Goal: Transaction & Acquisition: Register for event/course

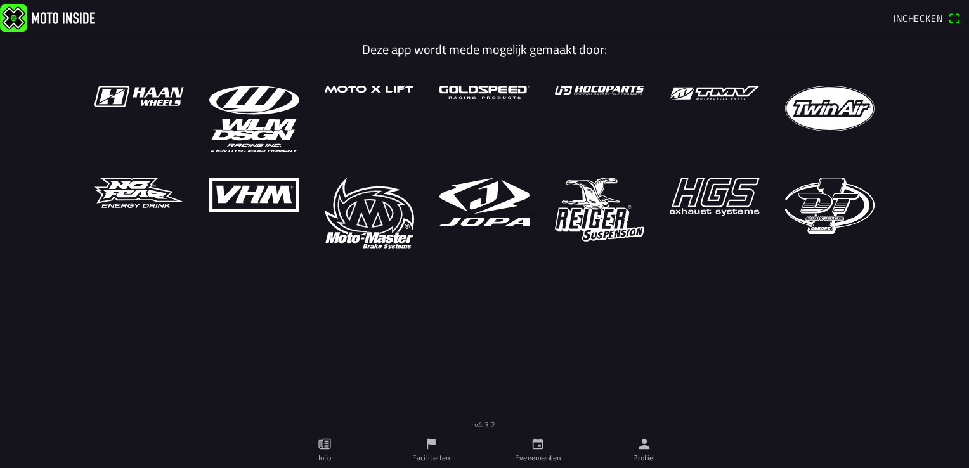
click at [641, 441] on icon "person" at bounding box center [644, 444] width 14 height 14
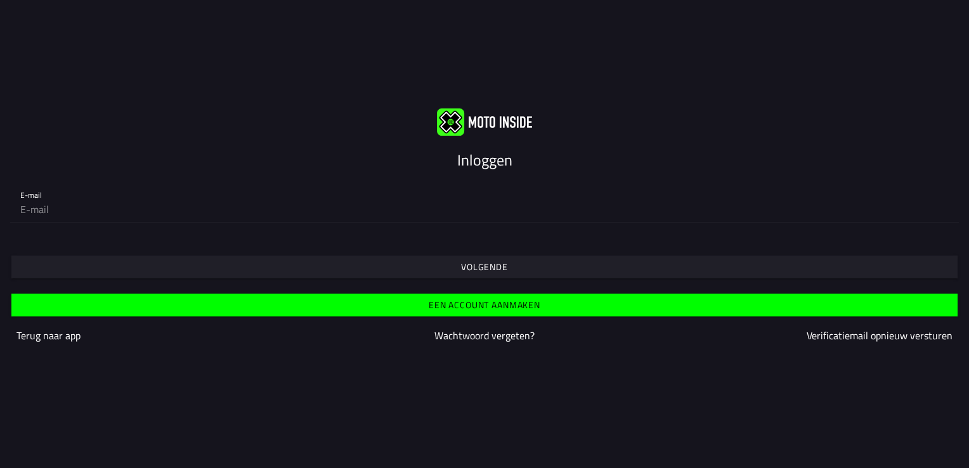
click at [277, 198] on input "email" at bounding box center [484, 209] width 929 height 25
type input "thielemanpullen@ziggo.nl"
click at [439, 270] on span "Volgende" at bounding box center [484, 267] width 927 height 23
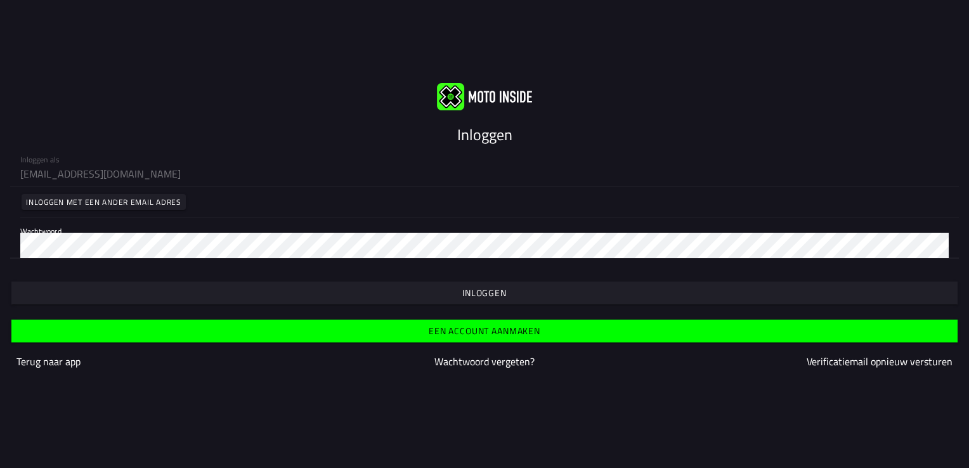
click at [374, 296] on span "button" at bounding box center [484, 293] width 927 height 23
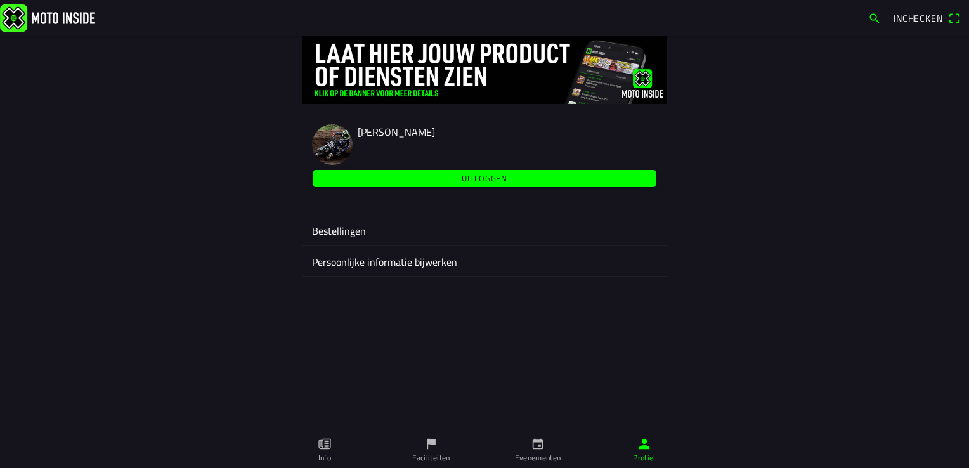
click at [525, 443] on link "Evenementen" at bounding box center [538, 451] width 107 height 36
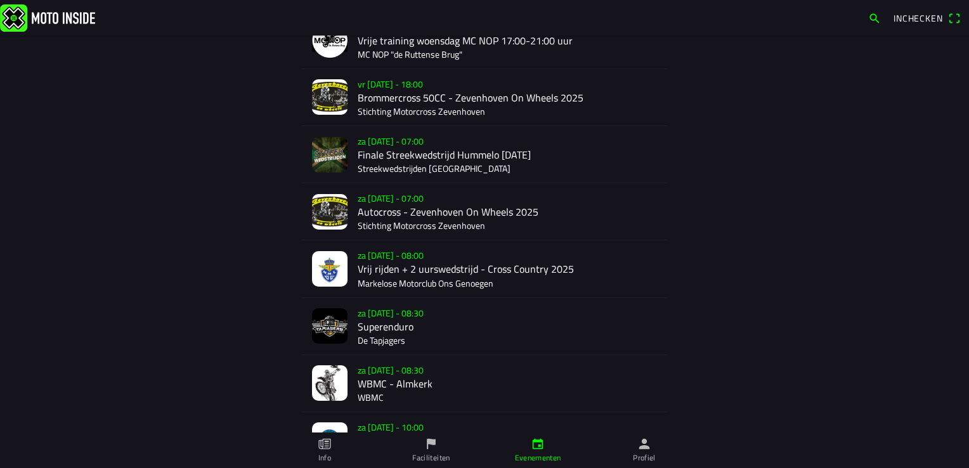
scroll to position [381, 0]
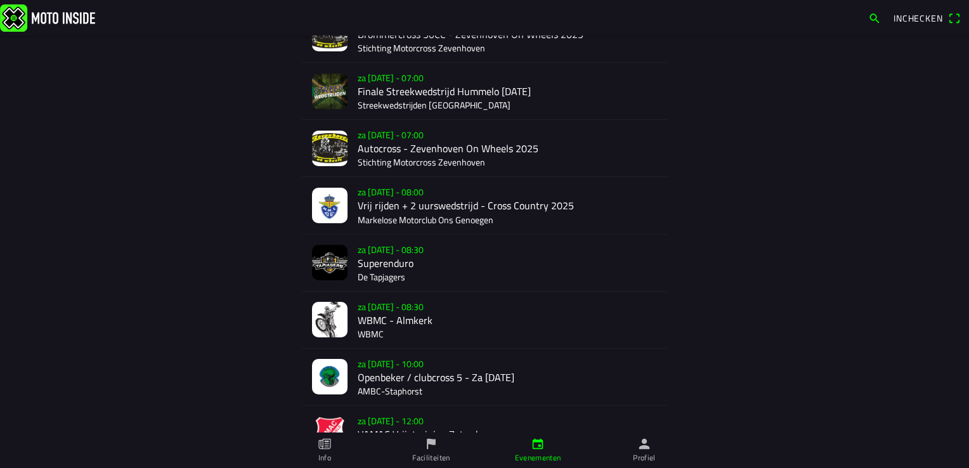
click at [399, 329] on div "za 20 sep. - 08:30 WBMC - Almkerk WBMC" at bounding box center [507, 320] width 299 height 56
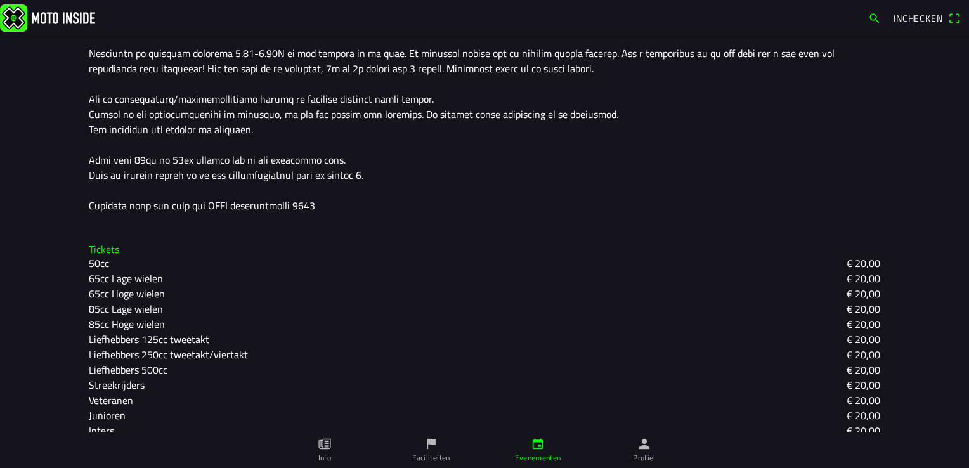
scroll to position [159, 0]
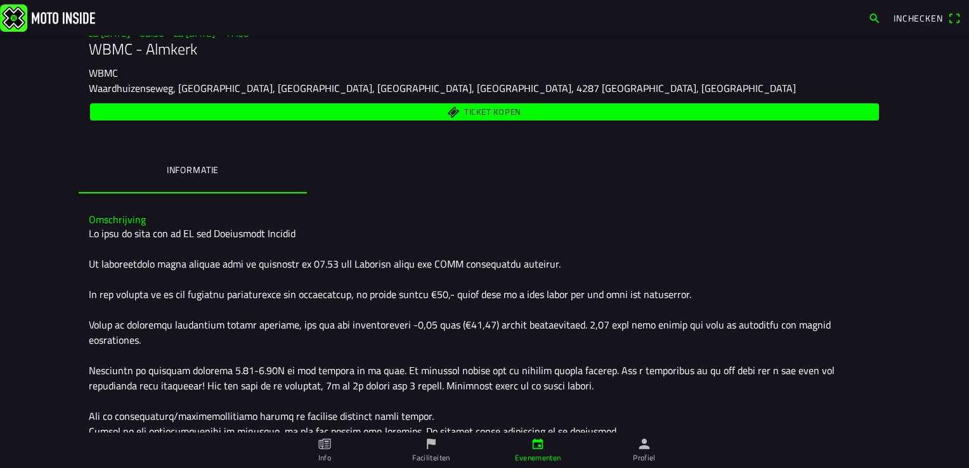
click at [444, 115] on span "Ticket kopen" at bounding box center [485, 111] width 774 height 17
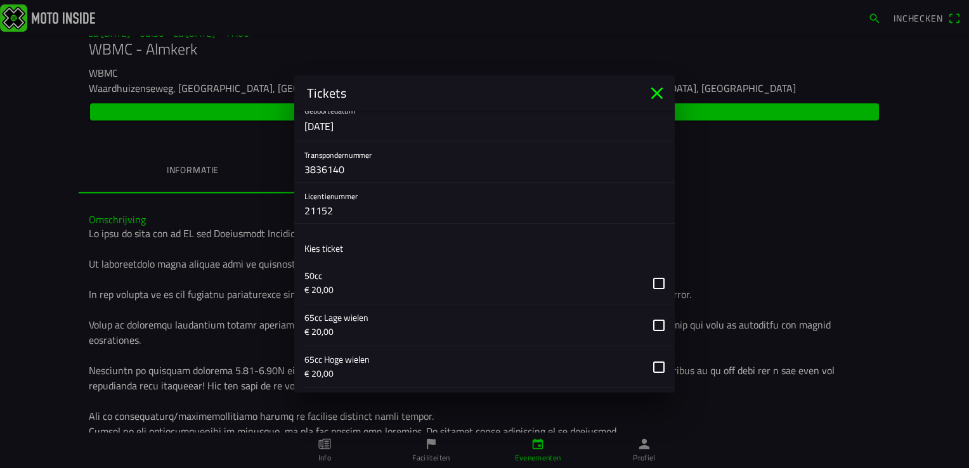
scroll to position [317, 0]
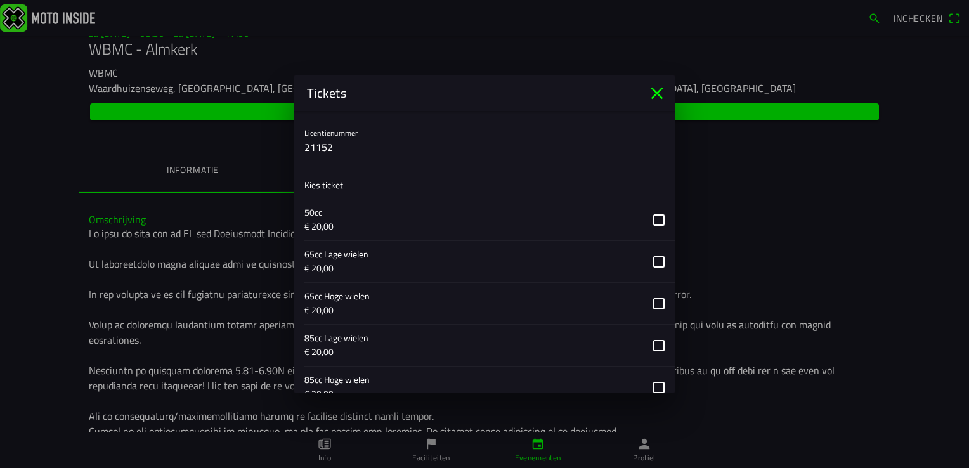
click at [375, 141] on input "21152" at bounding box center [484, 146] width 360 height 25
type input "2"
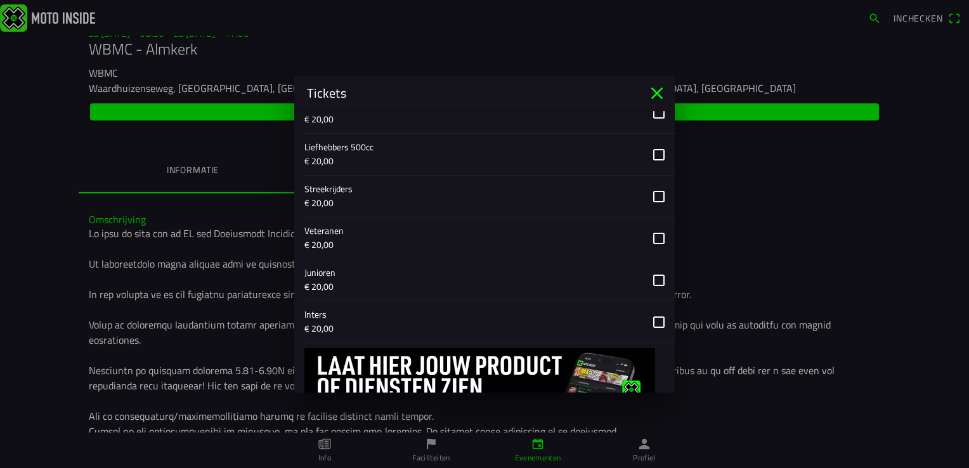
scroll to position [698, 0]
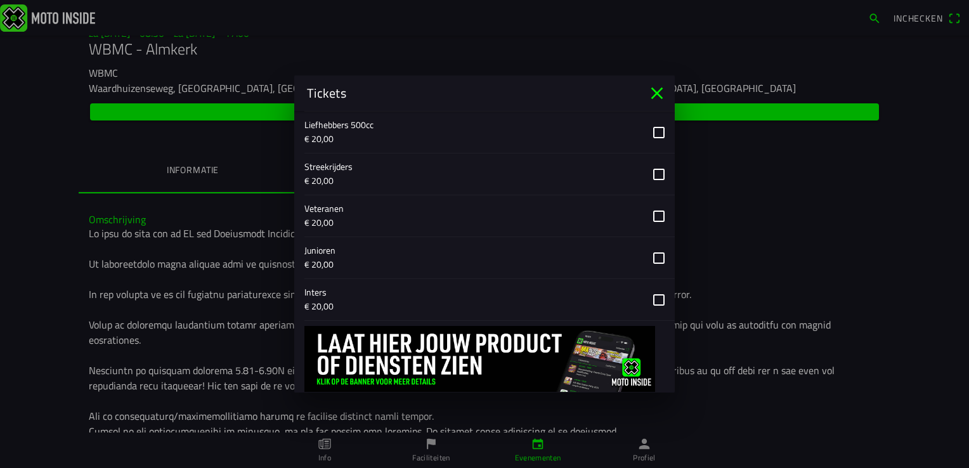
type input "404099"
click at [513, 256] on button "button" at bounding box center [489, 257] width 370 height 41
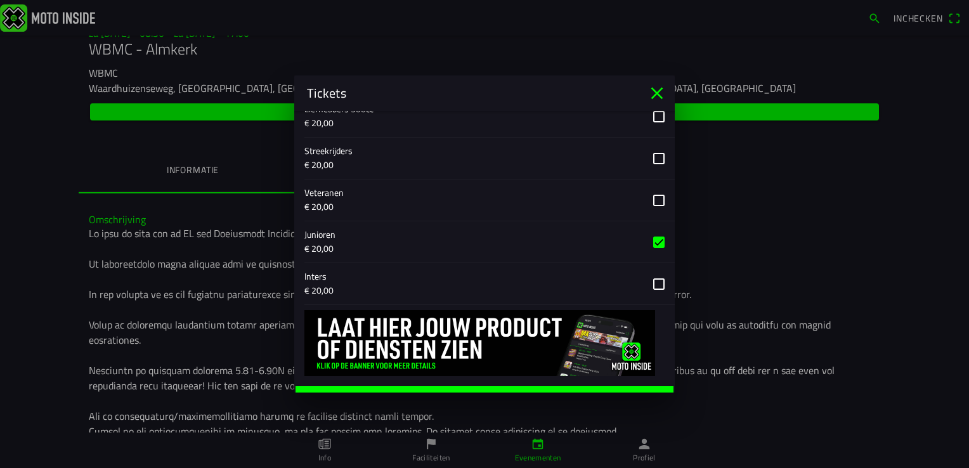
scroll to position [729, 0]
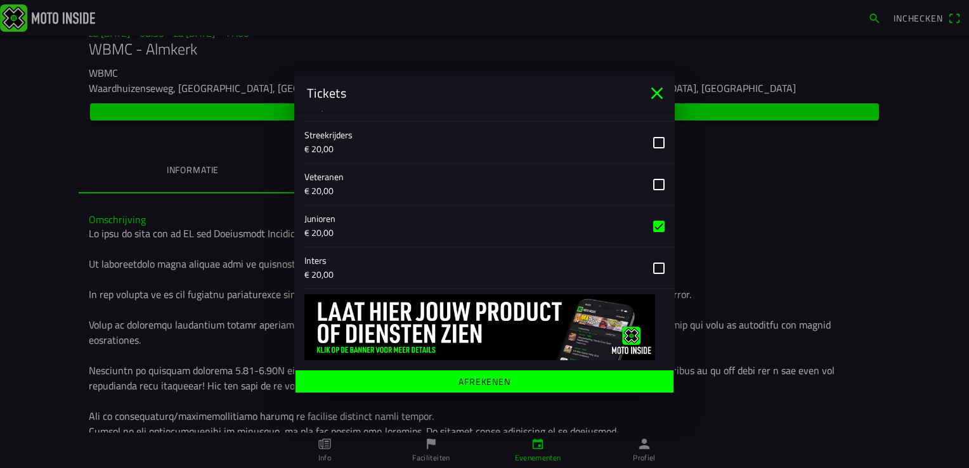
click at [443, 379] on span "Afrekenen" at bounding box center [484, 381] width 358 height 23
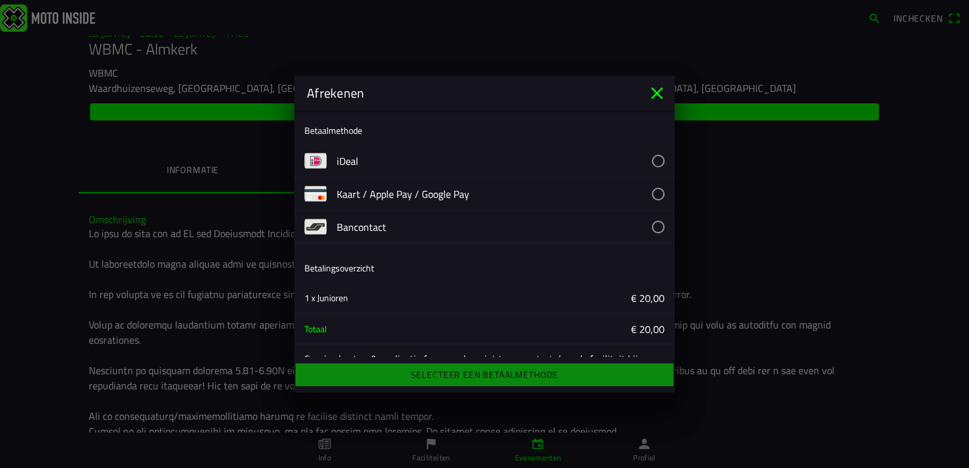
click at [434, 158] on button "button" at bounding box center [506, 161] width 338 height 32
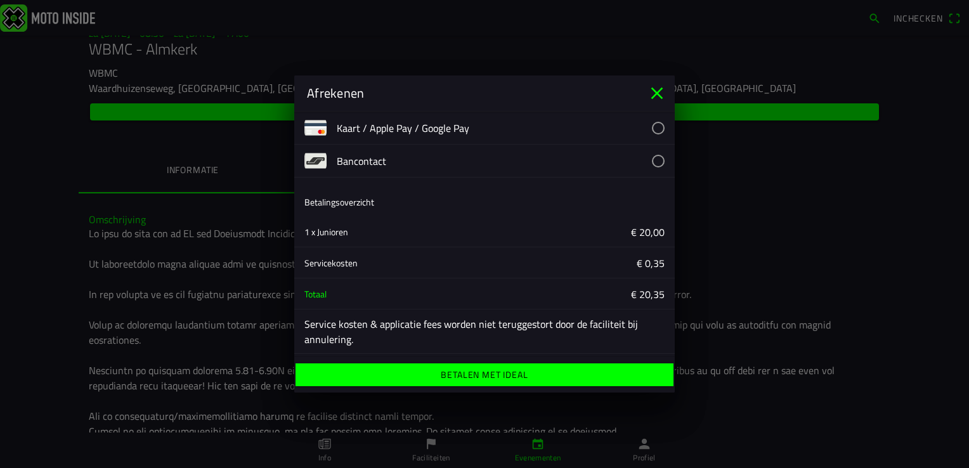
scroll to position [67, 0]
click at [494, 375] on ion-label "Betalen met iDeal" at bounding box center [484, 374] width 87 height 9
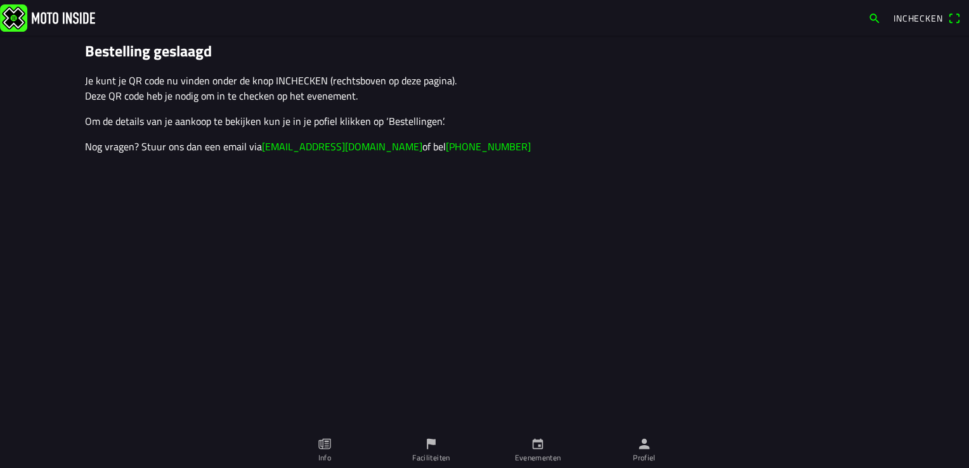
click at [638, 438] on icon "person" at bounding box center [644, 444] width 14 height 14
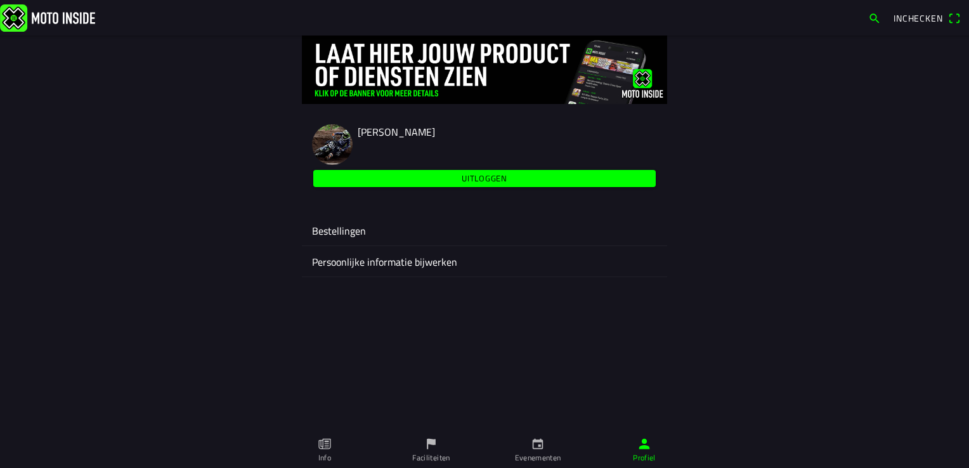
click at [408, 233] on ion-label "Bestellingen" at bounding box center [484, 230] width 345 height 15
